Goal: Check status

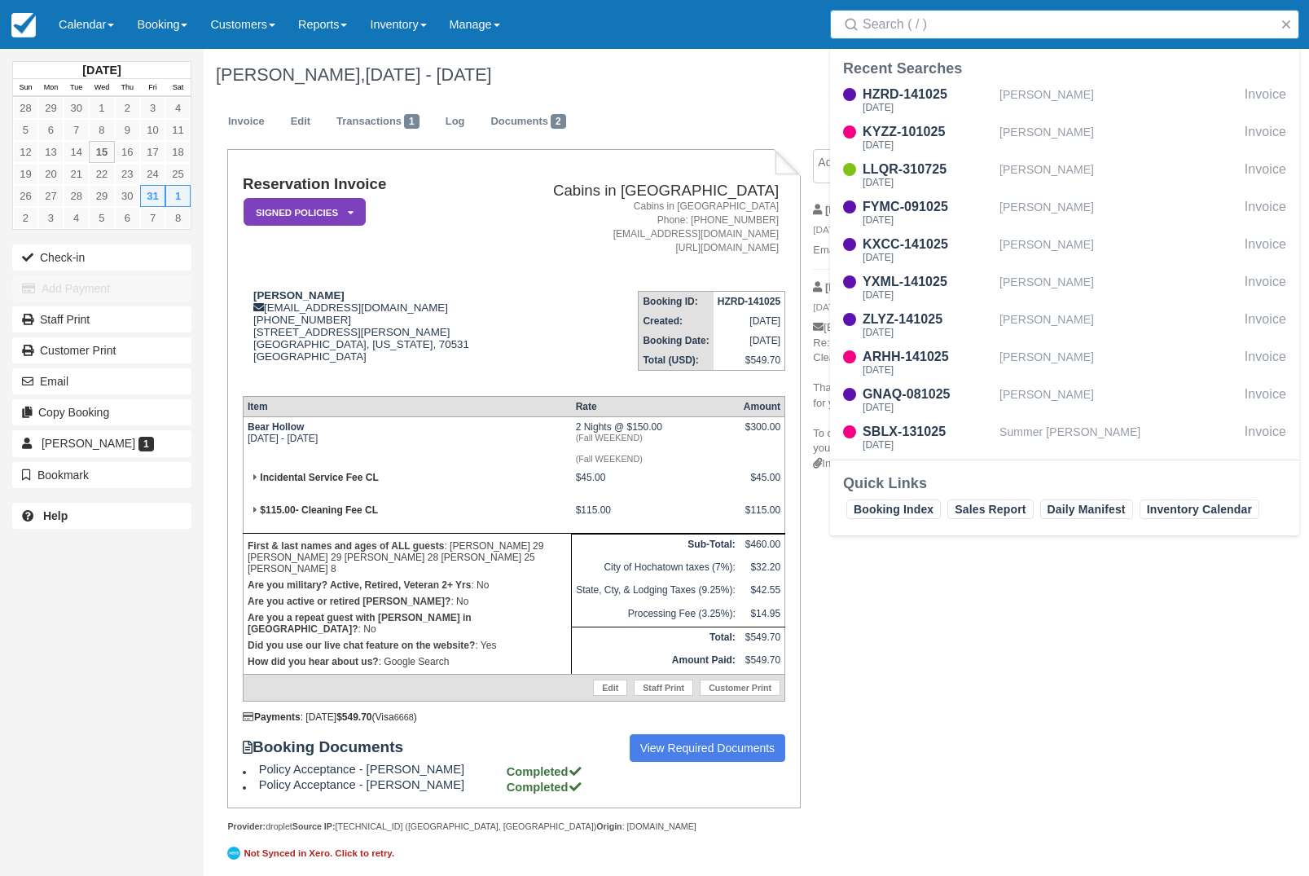
click at [1048, 32] on input "Search" at bounding box center [1068, 24] width 411 height 29
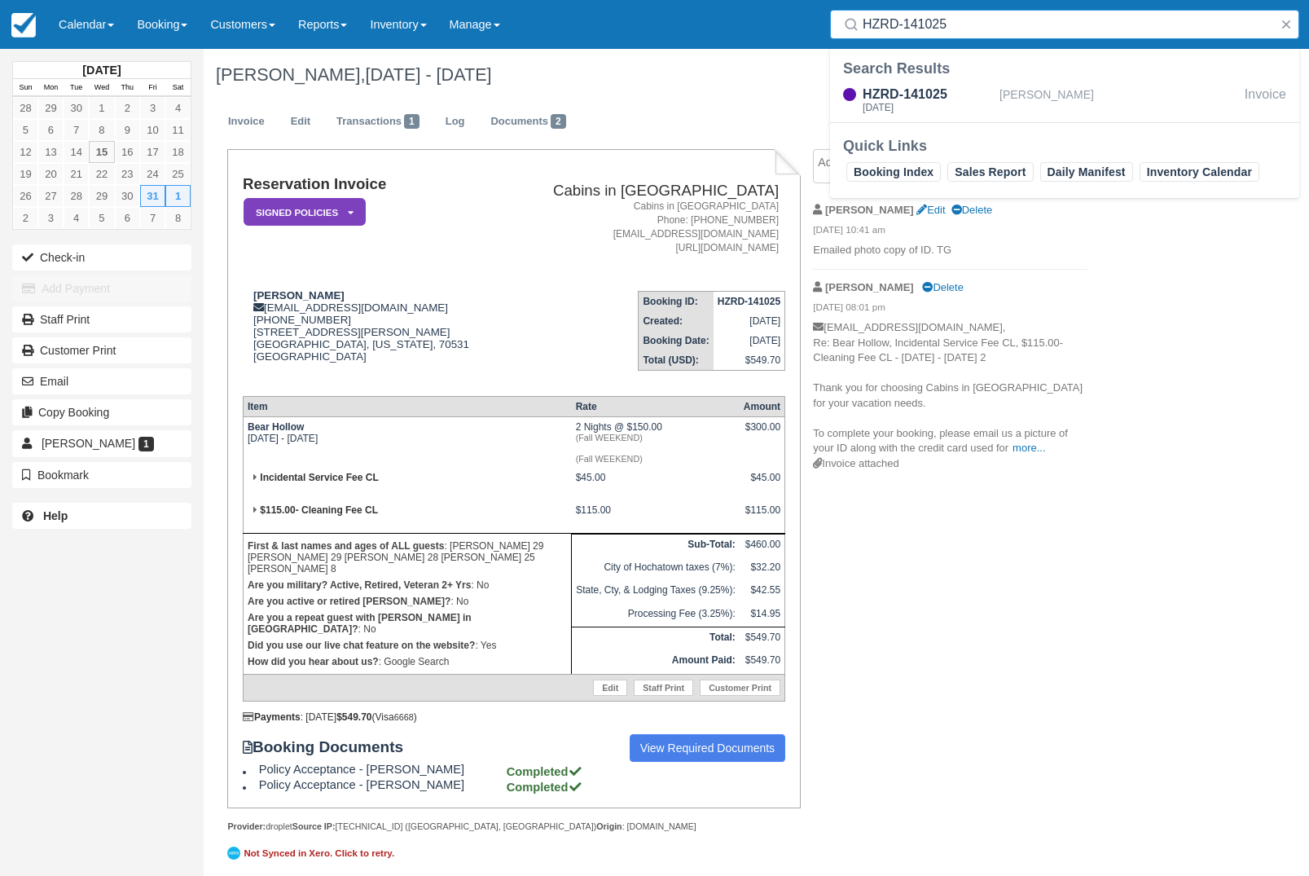
type input "HZRD-141025"
click at [1083, 90] on div "[PERSON_NAME]" at bounding box center [1118, 100] width 239 height 31
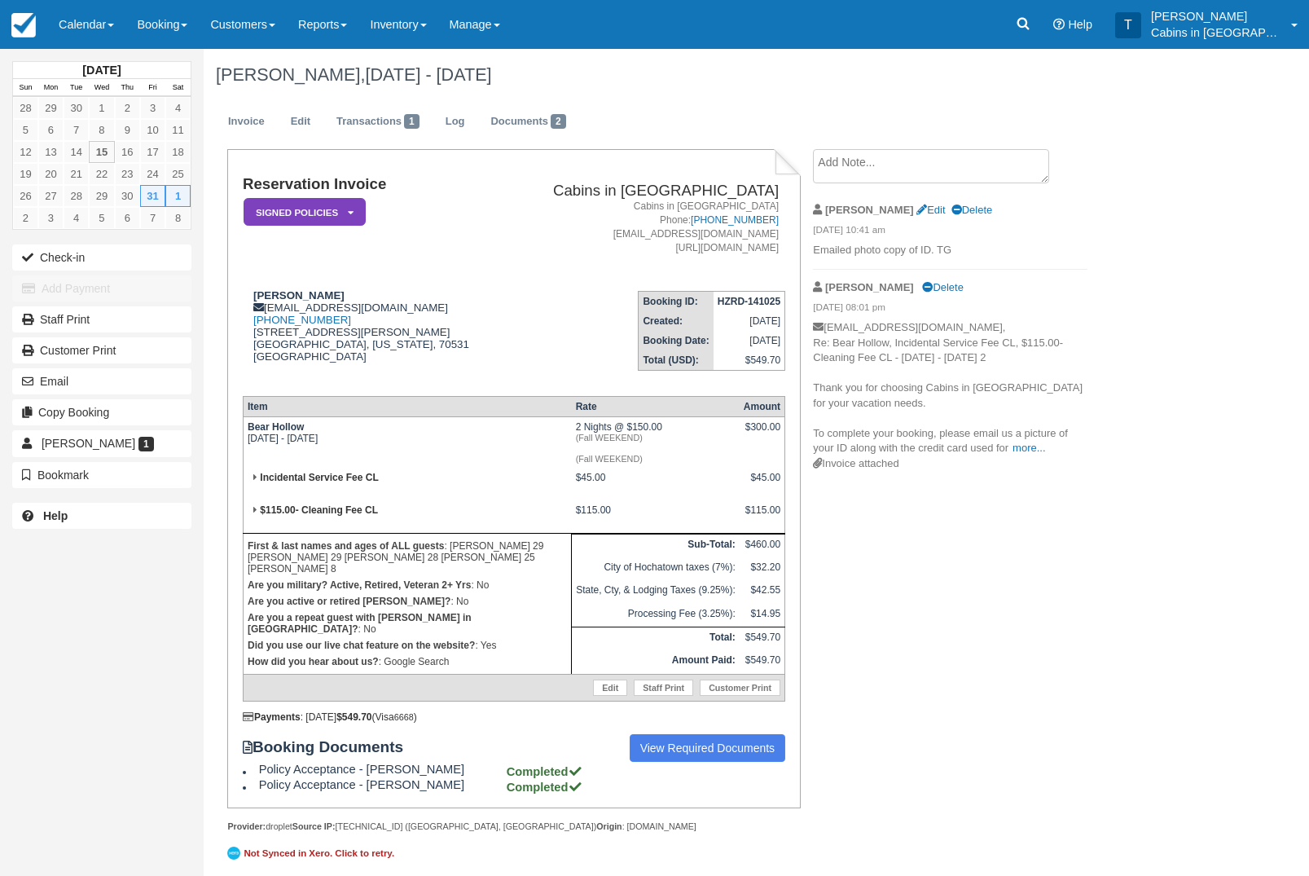
click at [91, 28] on link "Calendar" at bounding box center [86, 24] width 78 height 49
click at [143, 106] on link "Customer" at bounding box center [112, 104] width 129 height 34
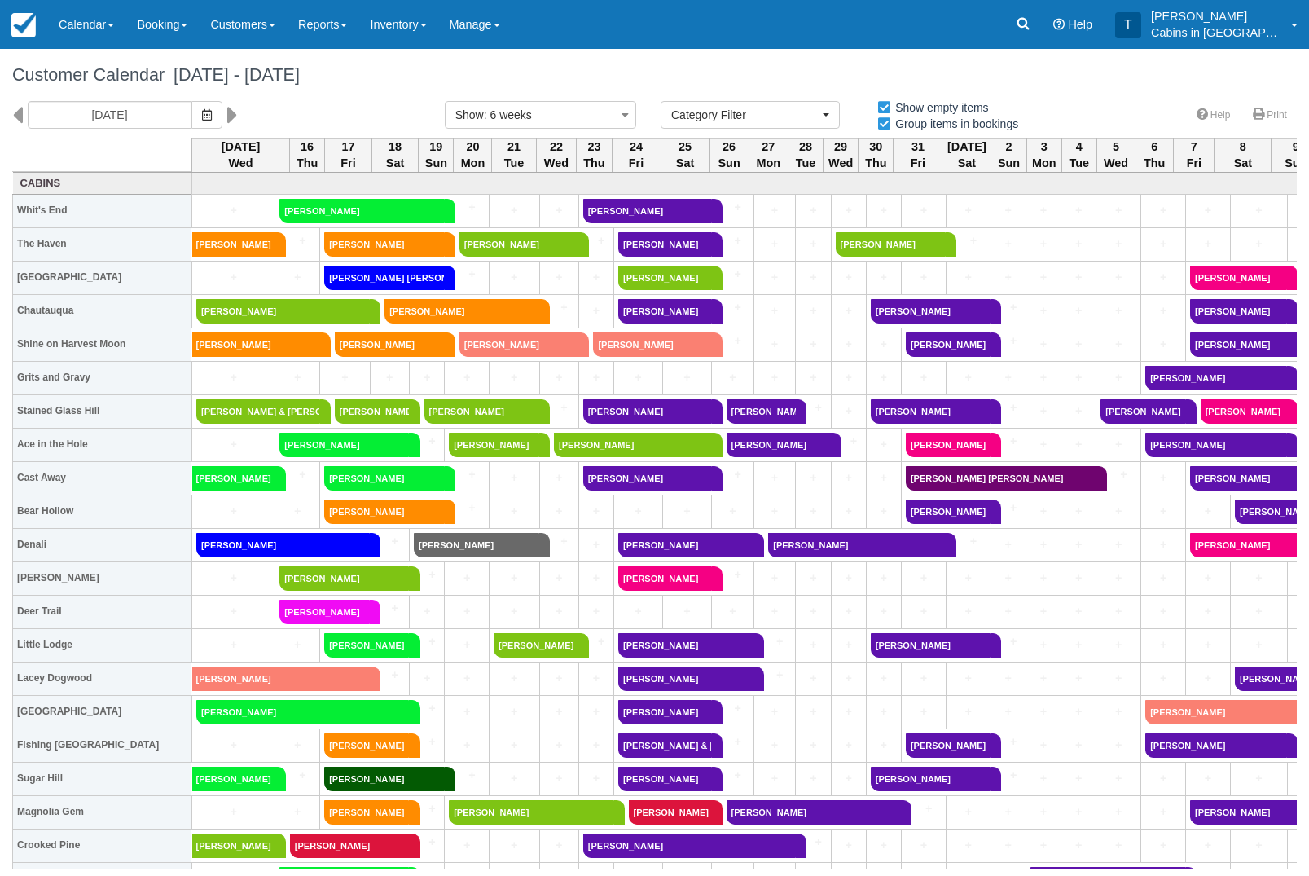
select select
